Goal: Transaction & Acquisition: Purchase product/service

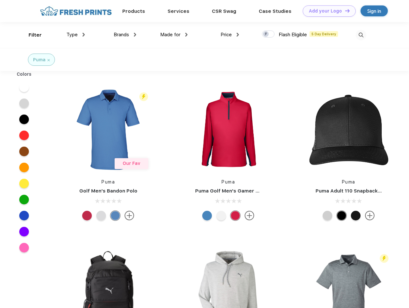
click at [327, 11] on link "Add your Logo Design Tool" at bounding box center [329, 10] width 53 height 11
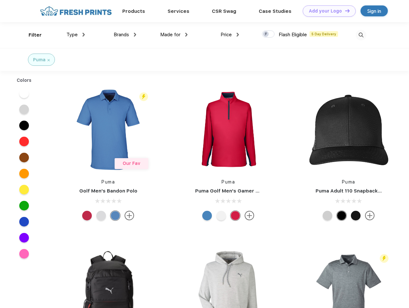
click at [0, 0] on div "Design Tool" at bounding box center [0, 0] width 0 height 0
click at [344, 11] on link "Add your Logo Design Tool" at bounding box center [329, 10] width 53 height 11
click at [31, 35] on div "Filter" at bounding box center [35, 34] width 13 height 7
click at [76, 35] on span "Type" at bounding box center [71, 35] width 11 height 6
click at [125, 35] on span "Brands" at bounding box center [121, 35] width 15 height 6
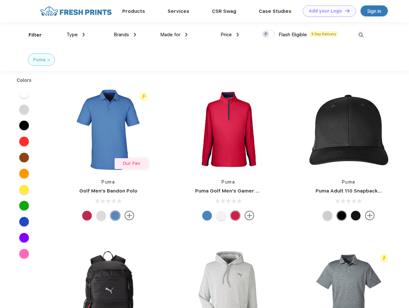
click at [174, 35] on span "Made for" at bounding box center [170, 35] width 20 height 6
click at [230, 35] on span "Price" at bounding box center [225, 35] width 11 height 6
click at [268, 34] on div at bounding box center [268, 33] width 13 height 7
click at [266, 34] on input "checkbox" at bounding box center [264, 32] width 4 height 4
click at [361, 35] on img at bounding box center [361, 35] width 11 height 11
